Goal: Information Seeking & Learning: Learn about a topic

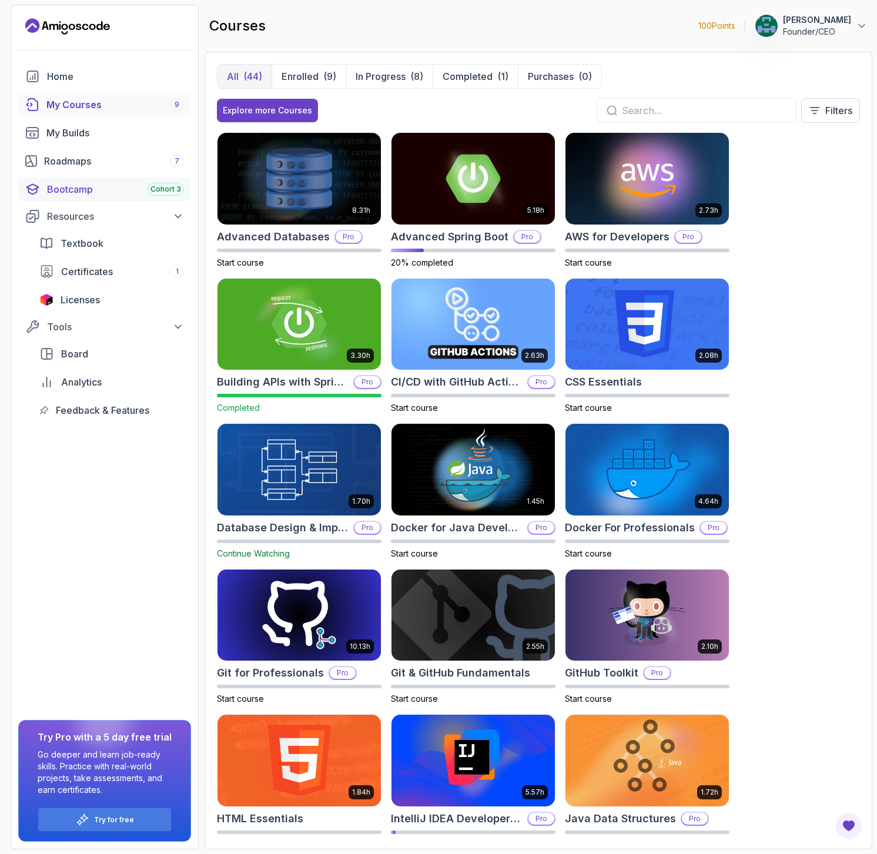
click at [107, 184] on div "Bootcamp Cohort 3" at bounding box center [115, 189] width 137 height 14
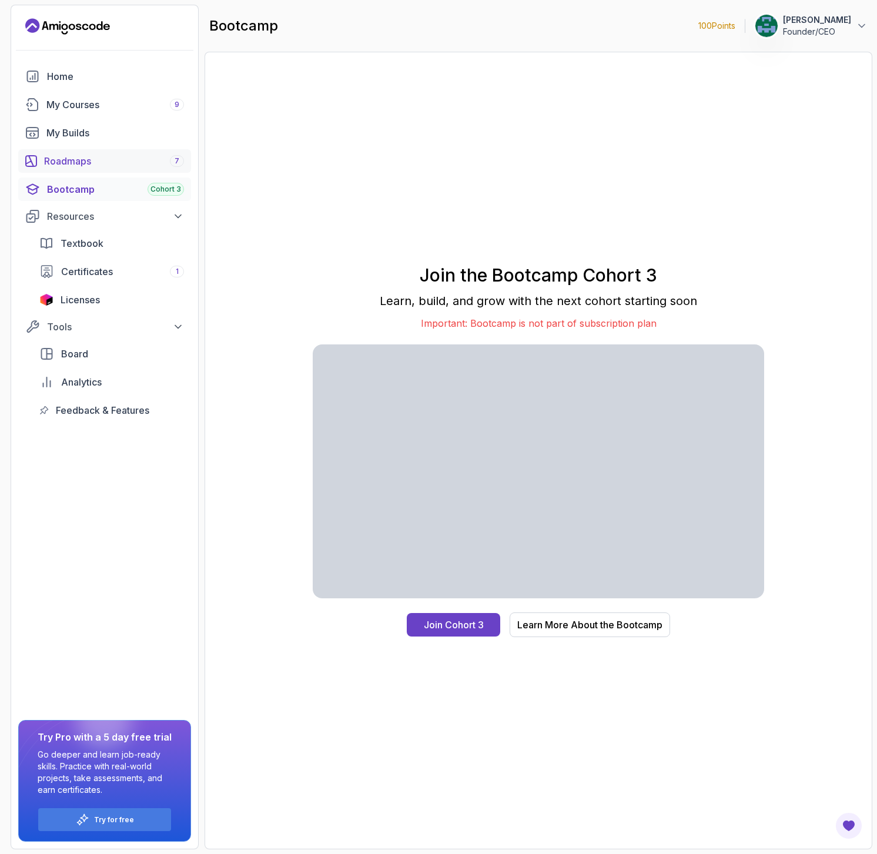
click at [99, 163] on div "Roadmaps 7" at bounding box center [114, 161] width 140 height 14
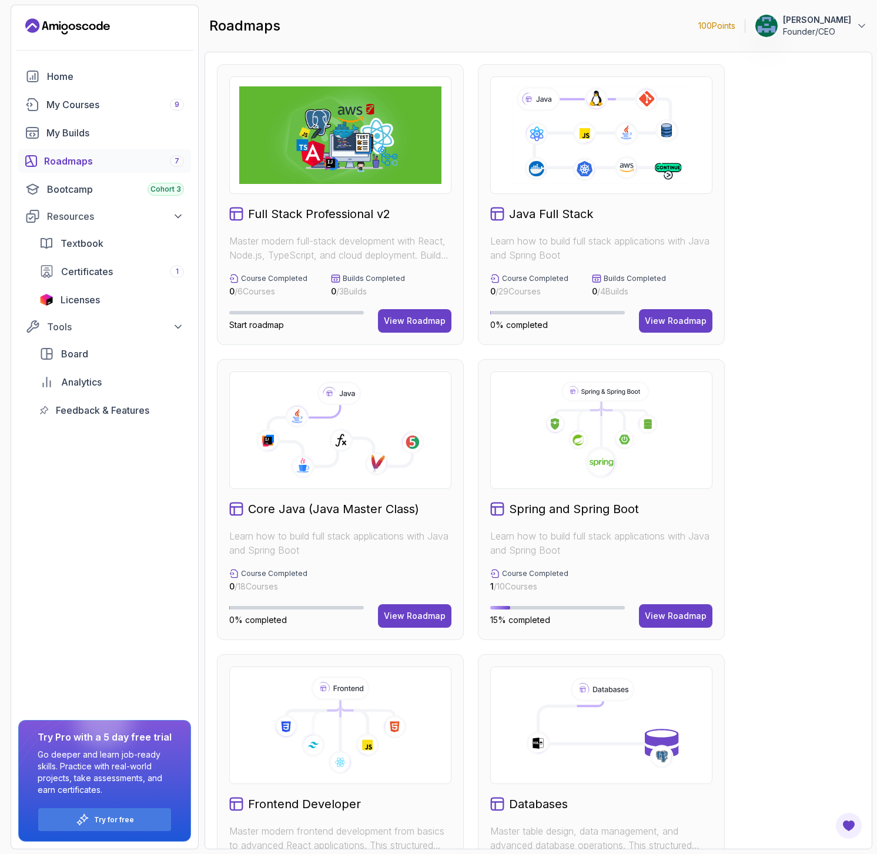
click at [367, 150] on img at bounding box center [340, 135] width 202 height 98
click at [295, 157] on img at bounding box center [340, 135] width 202 height 98
click at [334, 137] on img at bounding box center [340, 135] width 202 height 98
click at [412, 310] on div "Full Stack Professional v2 Master modern full-stack development with React, Nod…" at bounding box center [340, 204] width 247 height 281
click at [405, 321] on div "View Roadmap" at bounding box center [415, 321] width 62 height 12
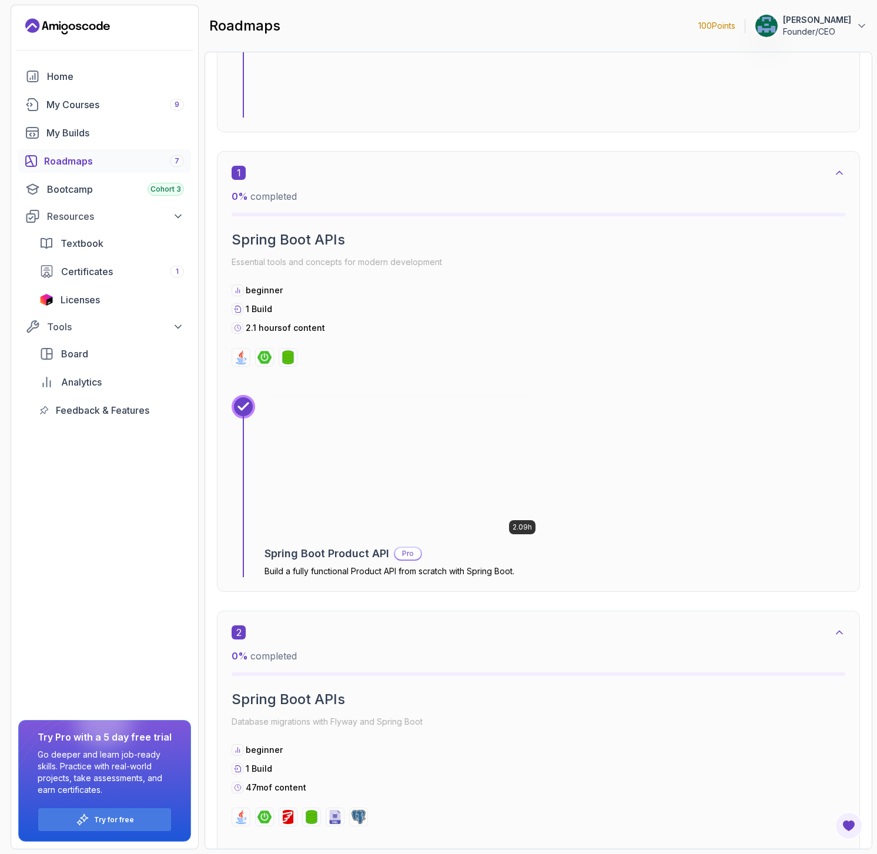
scroll to position [627, 0]
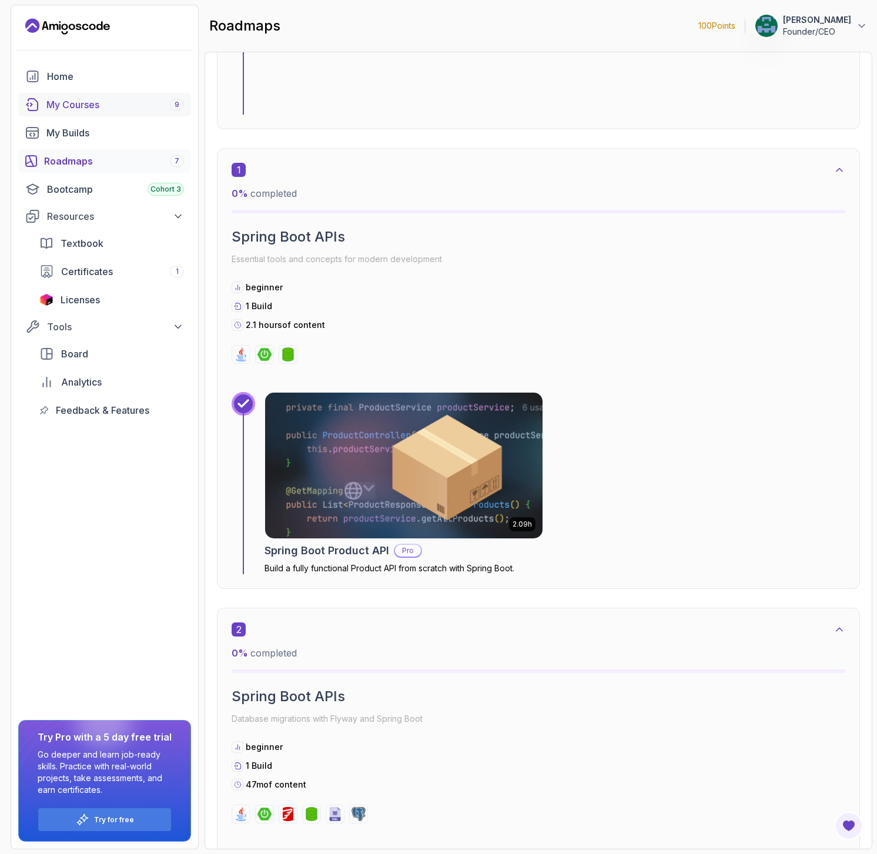
click at [77, 108] on div "My Courses 9" at bounding box center [115, 105] width 138 height 14
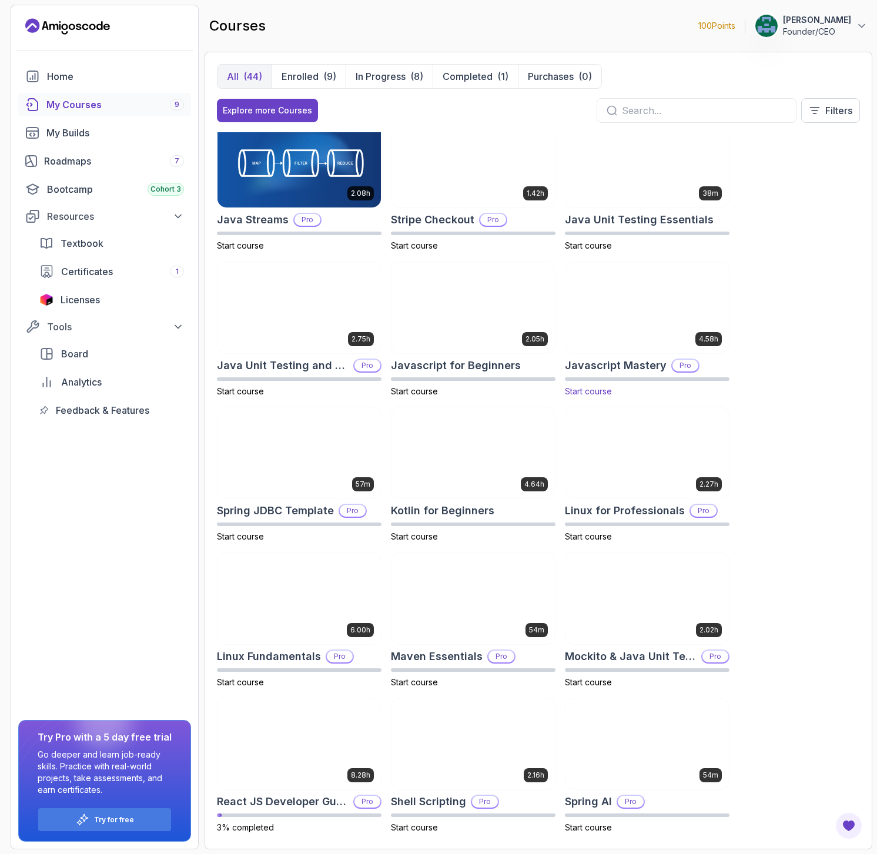
scroll to position [1030, 0]
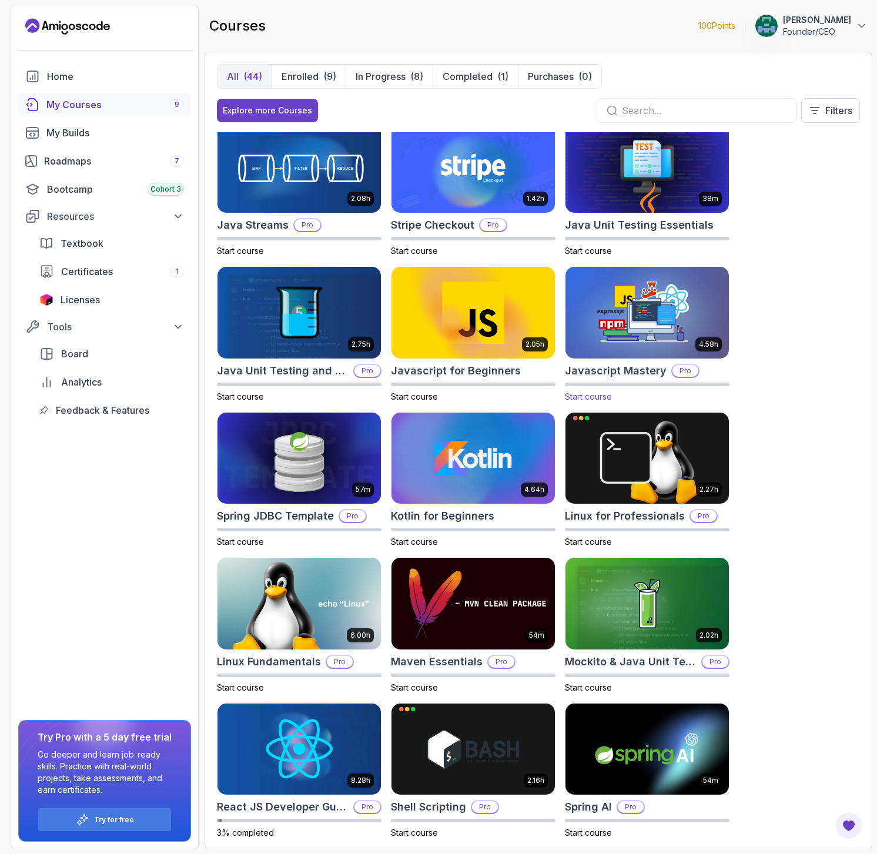
click at [631, 316] on img at bounding box center [647, 312] width 172 height 96
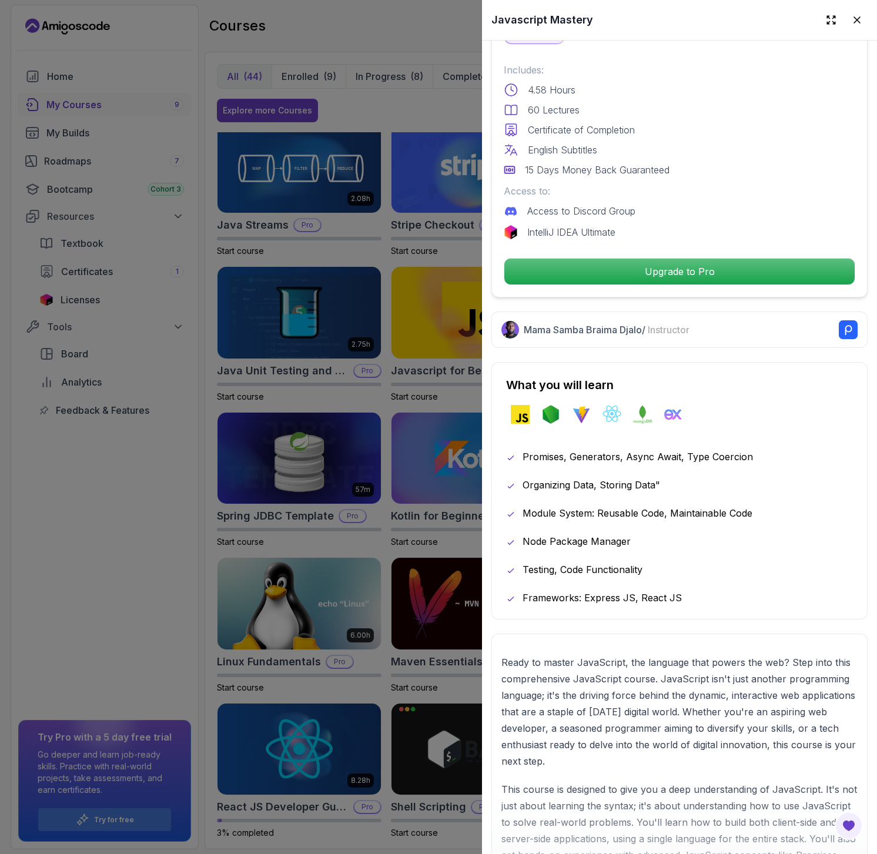
scroll to position [301, 0]
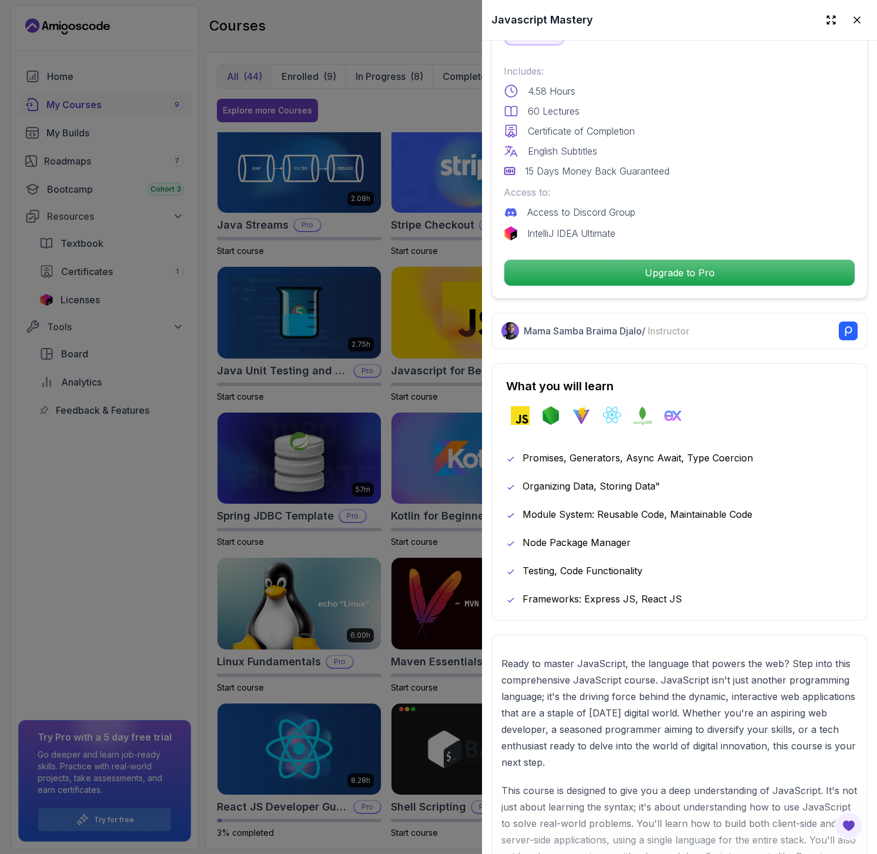
click at [185, 578] on div at bounding box center [438, 427] width 877 height 854
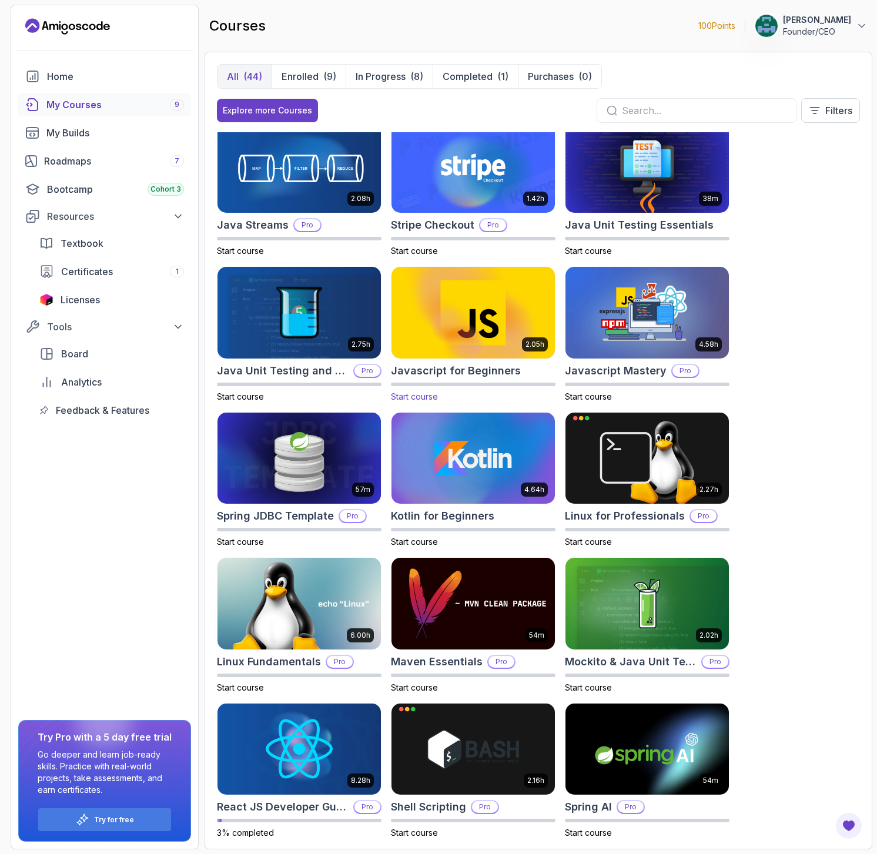
click at [474, 337] on img at bounding box center [473, 312] width 172 height 96
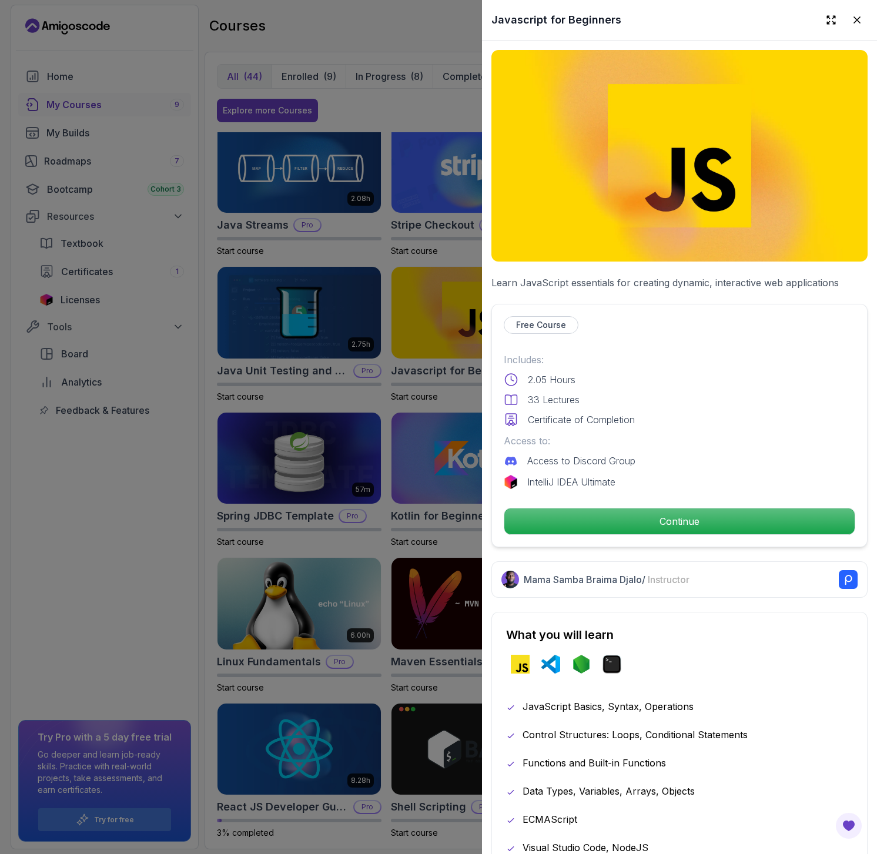
click at [50, 549] on div at bounding box center [438, 427] width 877 height 854
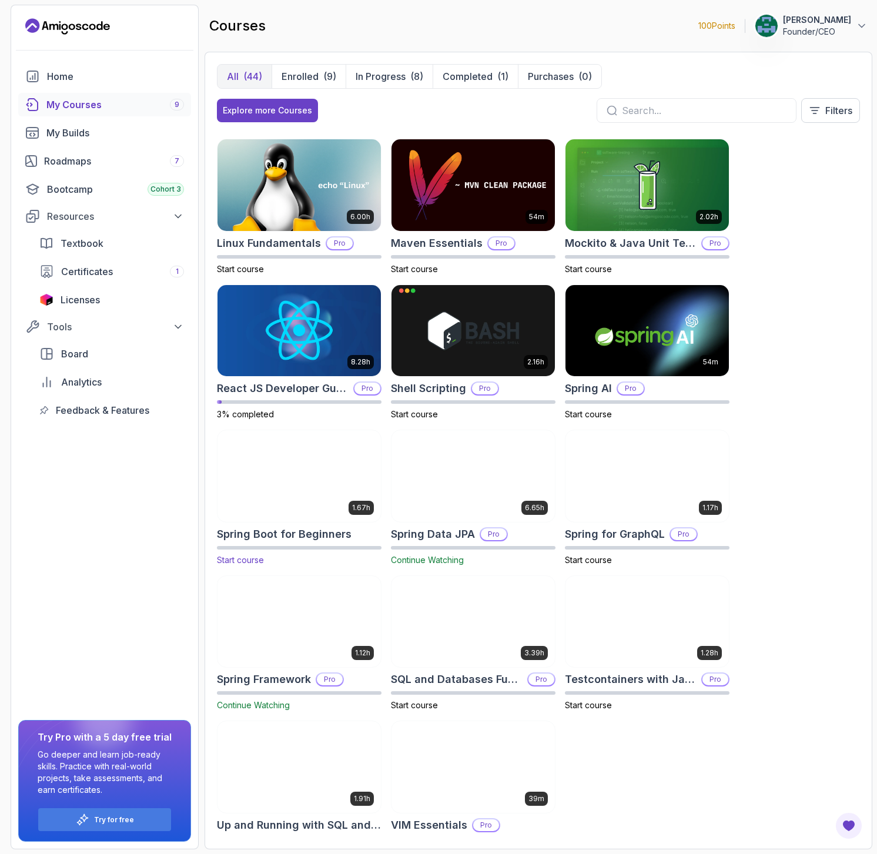
scroll to position [1446, 0]
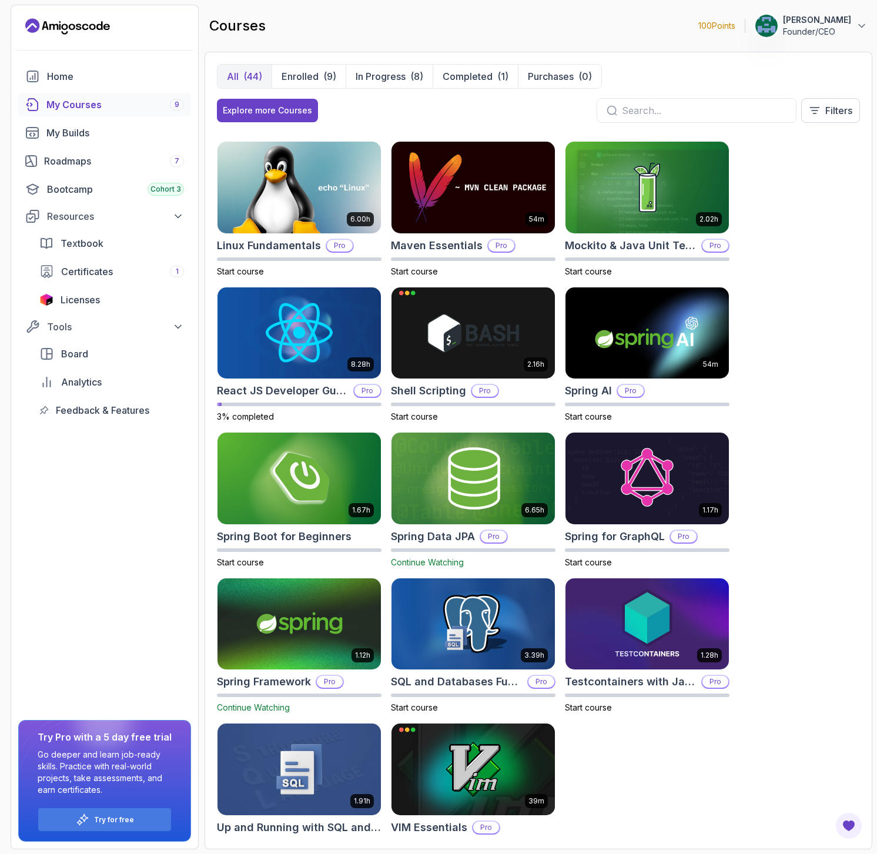
click at [645, 110] on input "text" at bounding box center [704, 110] width 165 height 14
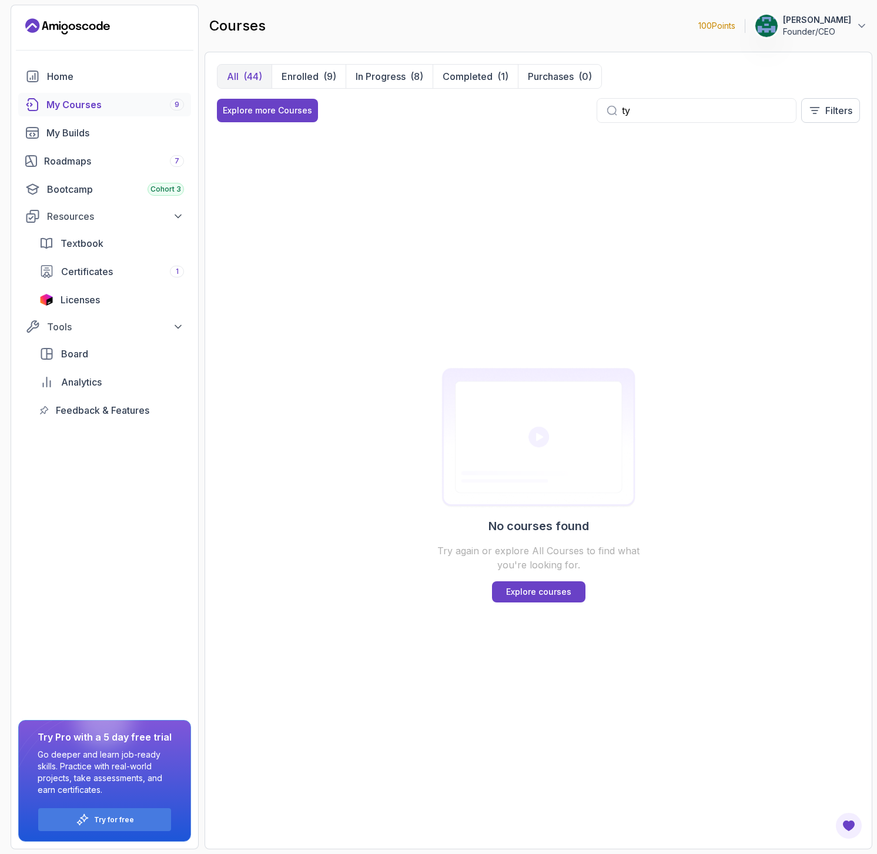
type input "t"
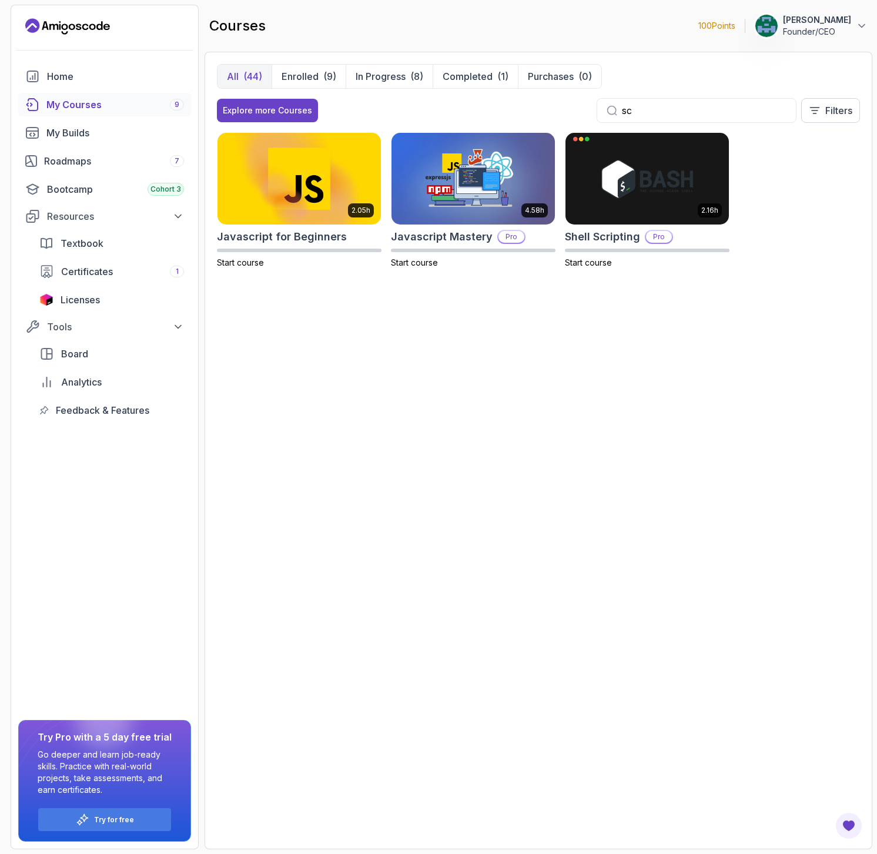
type input "sc"
